Goal: Task Accomplishment & Management: Complete application form

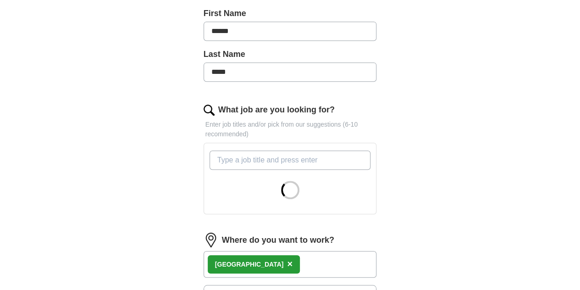
scroll to position [215, 0]
click at [264, 149] on div at bounding box center [290, 178] width 165 height 63
click at [255, 151] on input "What job are you looking for?" at bounding box center [289, 160] width 161 height 19
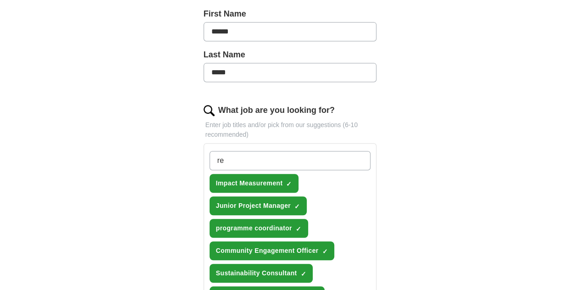
type input "r"
type input "h"
type input "hospitality"
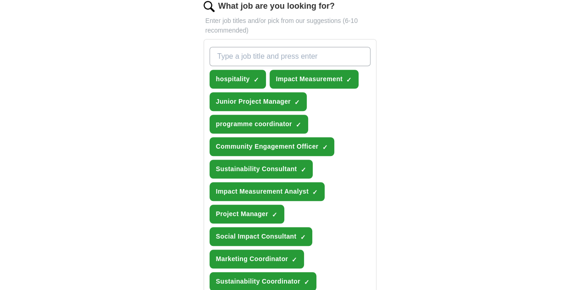
scroll to position [319, 0]
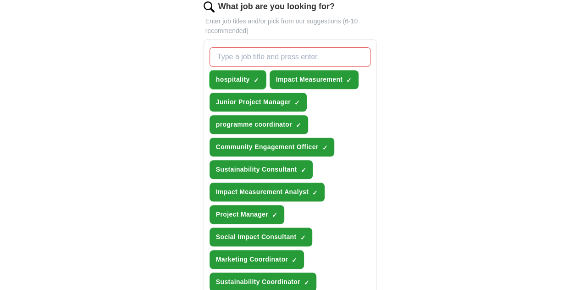
click at [0, 0] on span "×" at bounding box center [0, 0] width 0 height 0
click at [233, 47] on input "What job are you looking for?" at bounding box center [289, 56] width 161 height 19
type input "Hospitality"
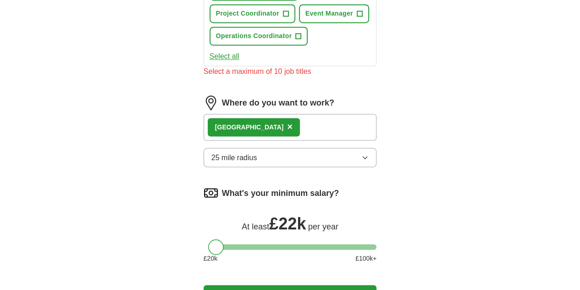
click at [260, 285] on button "Update ApplyIQ settings" at bounding box center [289, 294] width 173 height 19
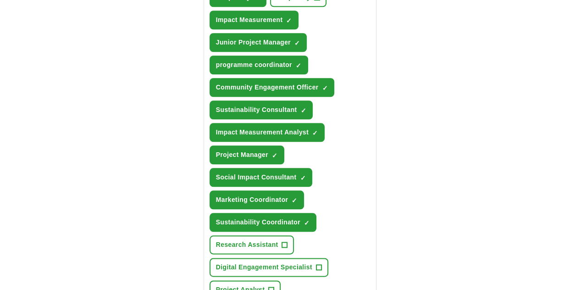
scroll to position [350, 0]
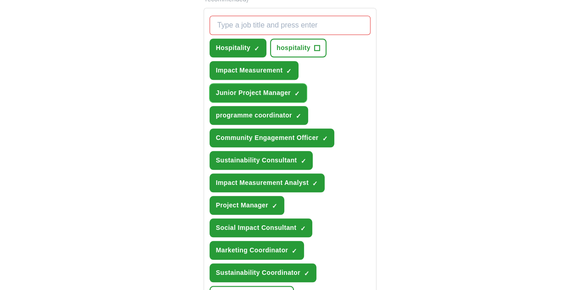
click at [291, 88] on span "Junior Project Manager" at bounding box center [253, 93] width 75 height 10
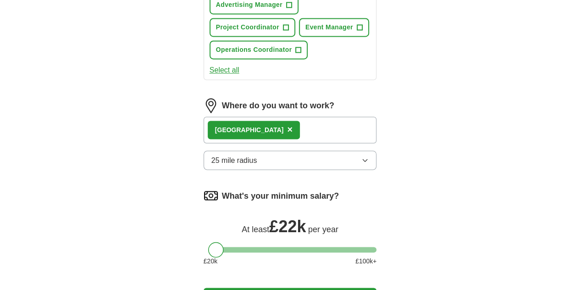
scroll to position [711, 0]
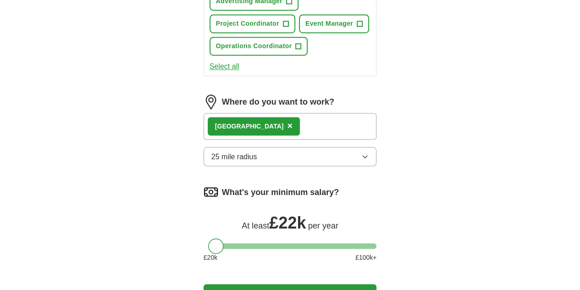
click at [314, 284] on button "Update ApplyIQ settings" at bounding box center [289, 293] width 173 height 19
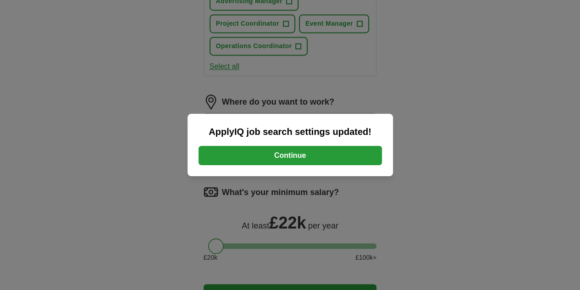
click at [314, 162] on button "Continue" at bounding box center [289, 155] width 183 height 19
